Goal: Information Seeking & Learning: Learn about a topic

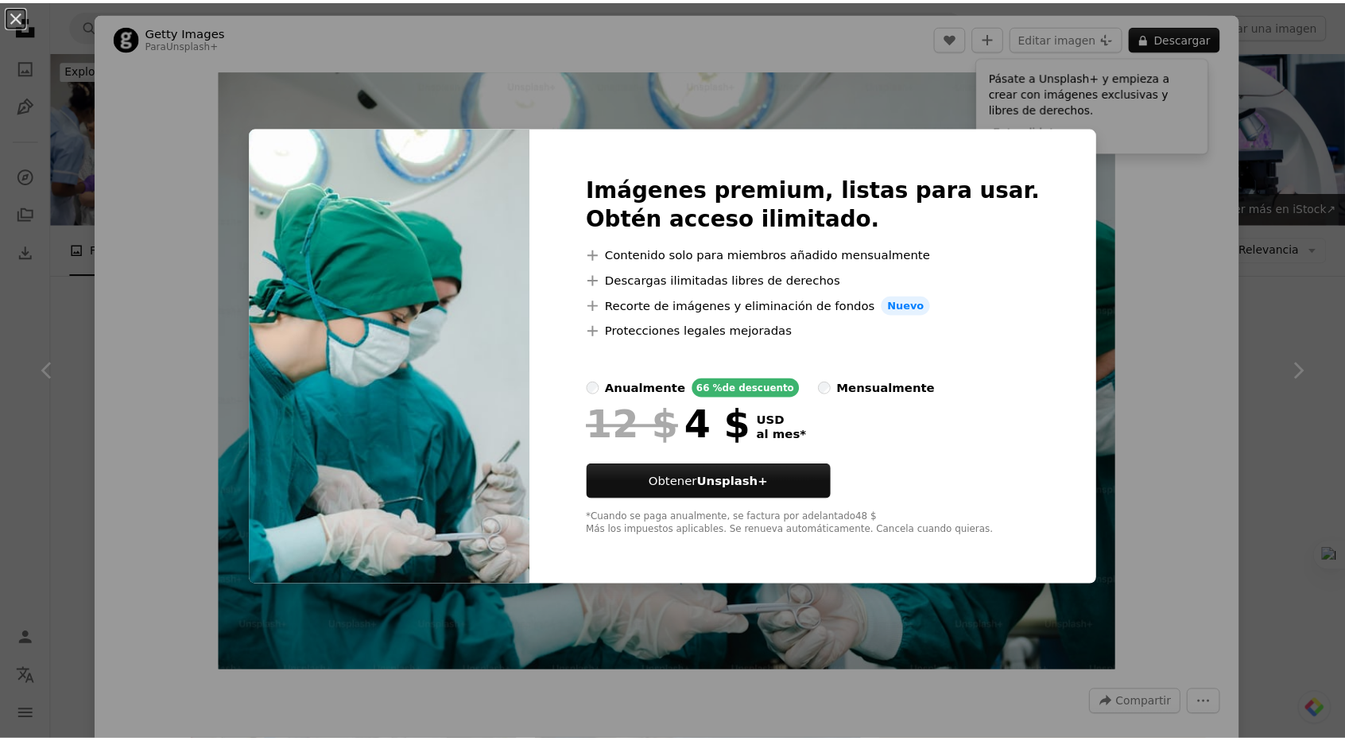
scroll to position [954, 0]
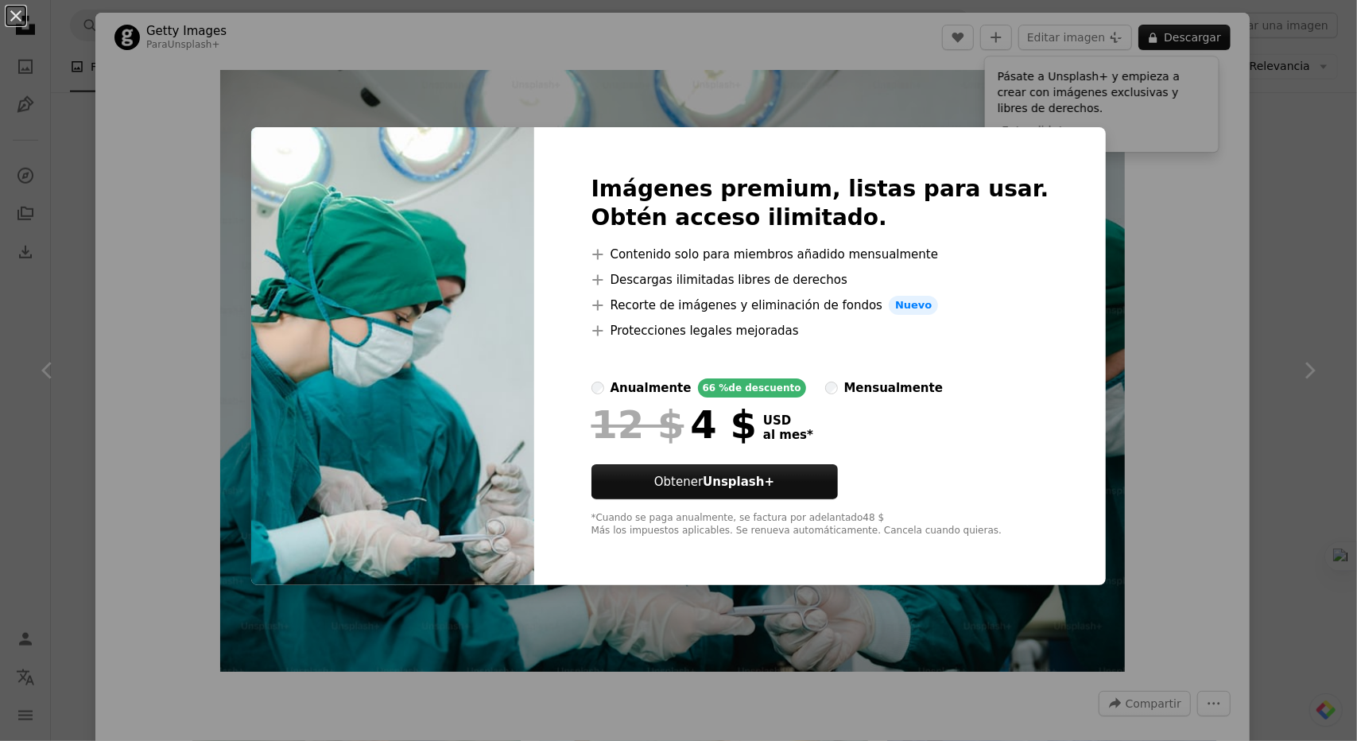
click at [1110, 285] on div "An X shape Imágenes premium, listas para usar. Obtén acceso ilimitado. A plus s…" at bounding box center [678, 370] width 1357 height 741
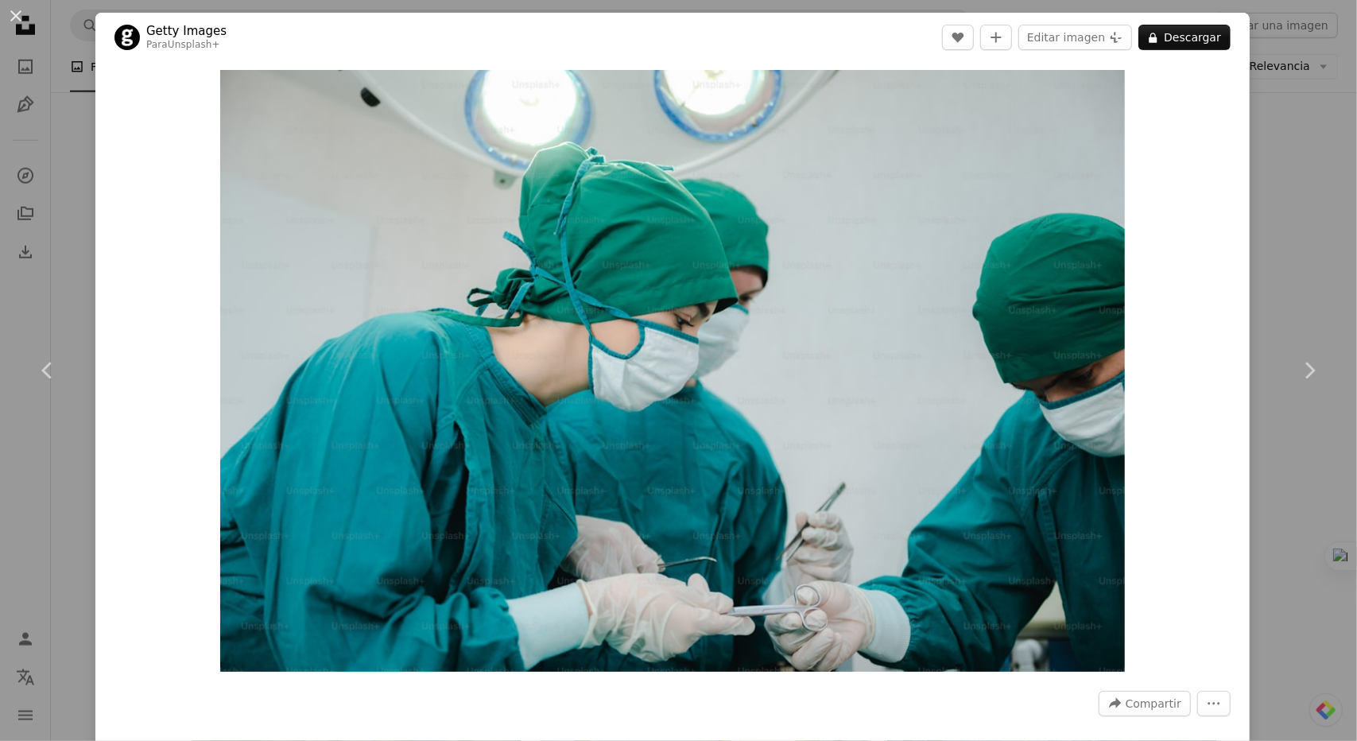
click at [1267, 114] on div "An X shape Chevron left Chevron right Getty Images Para Unsplash+ A heart A plu…" at bounding box center [678, 370] width 1357 height 741
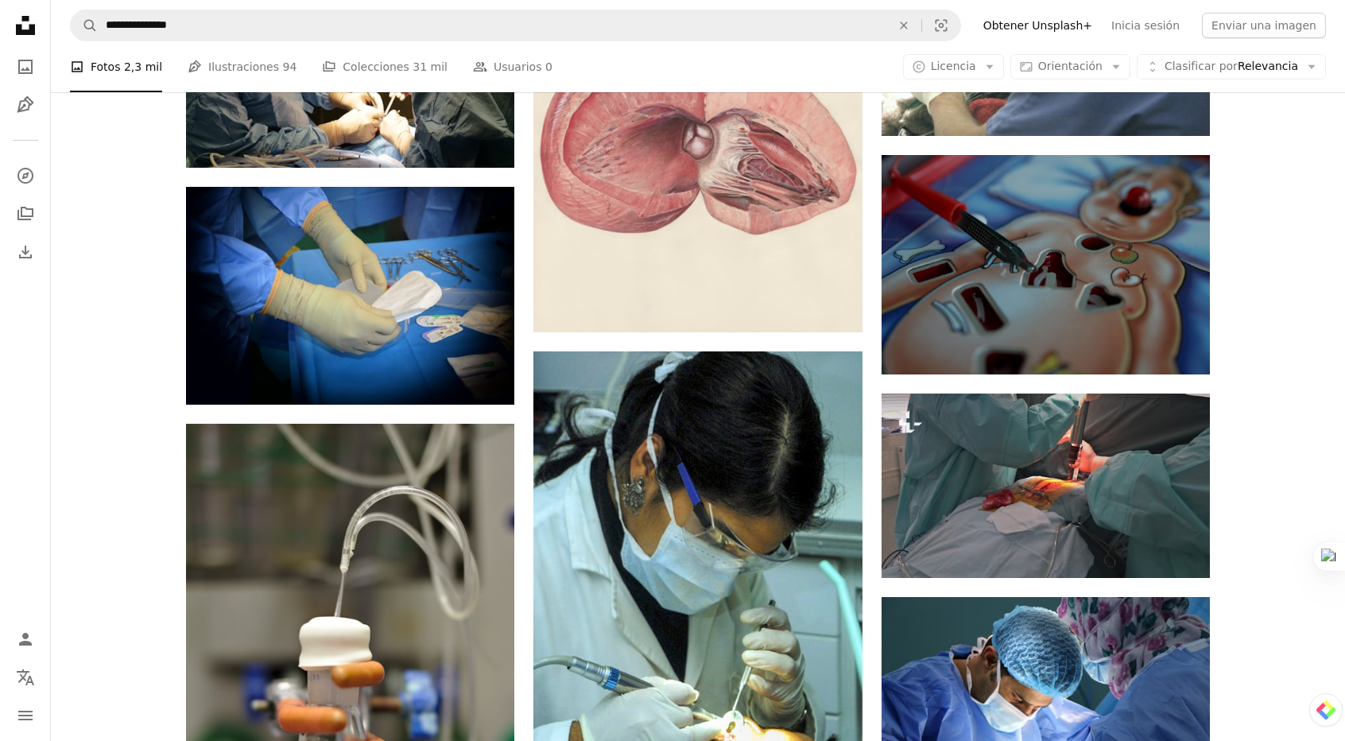
click at [1256, 150] on div "Plus sign for Unsplash+ A heart A plus sign [PERSON_NAME] Ditadi Para Unsplash+…" at bounding box center [698, 627] width 1294 height 2365
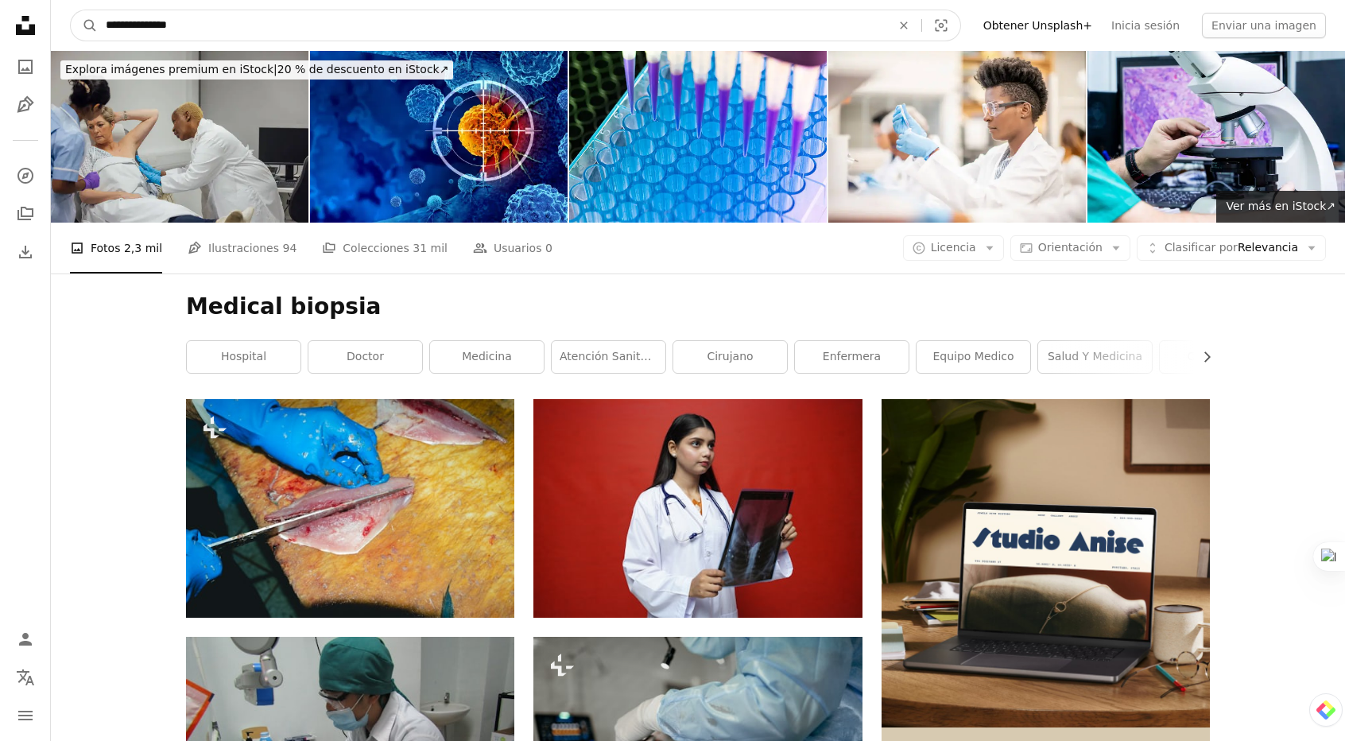
drag, startPoint x: 337, startPoint y: 31, endPoint x: 153, endPoint y: 61, distance: 186.9
type input "**********"
click at [71, 10] on button "A magnifying glass" at bounding box center [84, 25] width 27 height 30
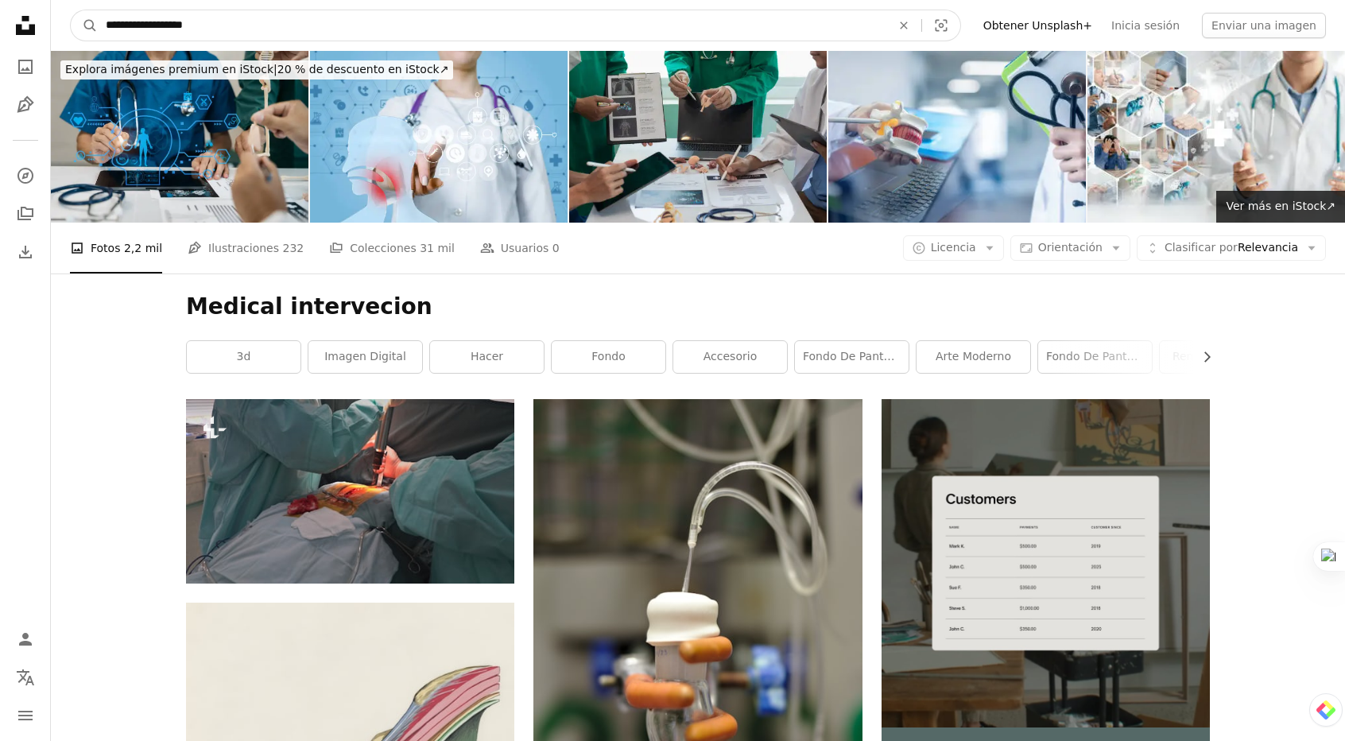
drag, startPoint x: 337, startPoint y: 27, endPoint x: 149, endPoint y: 61, distance: 190.7
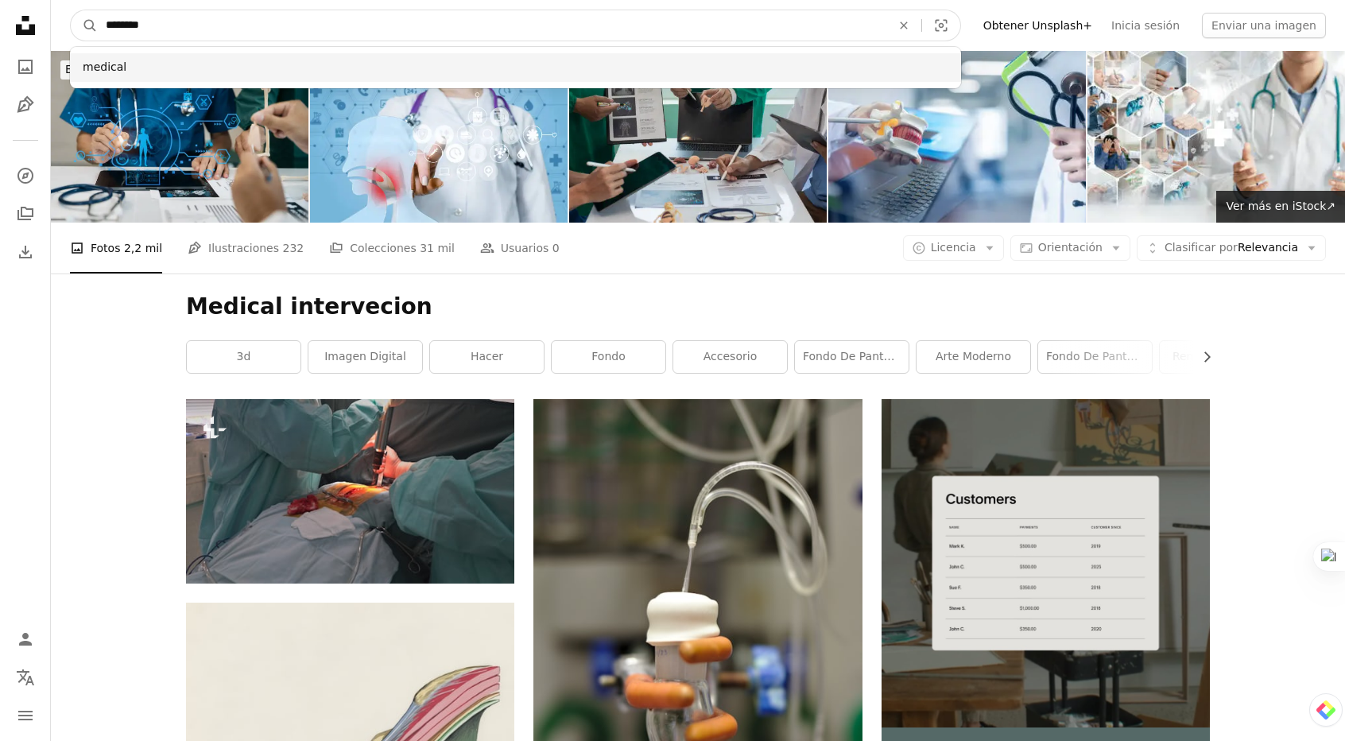
type input "*******"
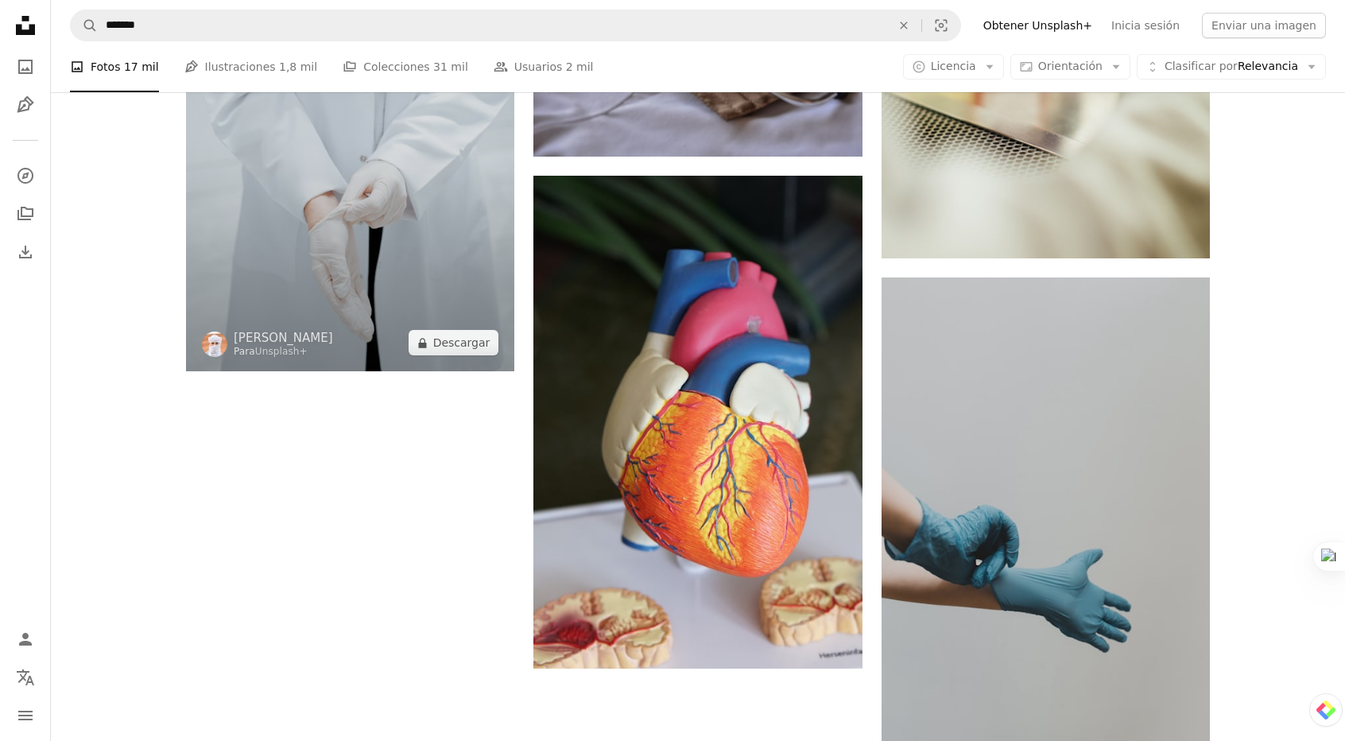
scroll to position [2226, 0]
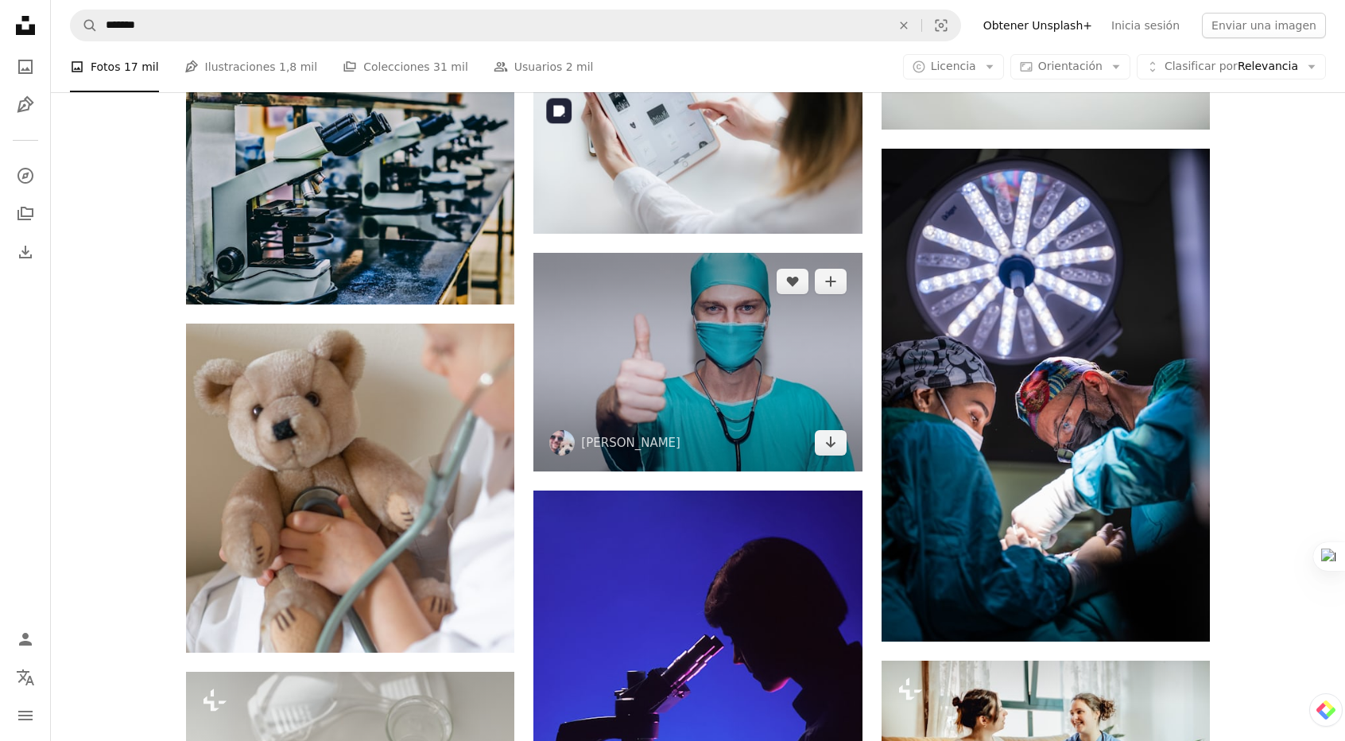
scroll to position [11129, 0]
